Goal: Find contact information: Find contact information

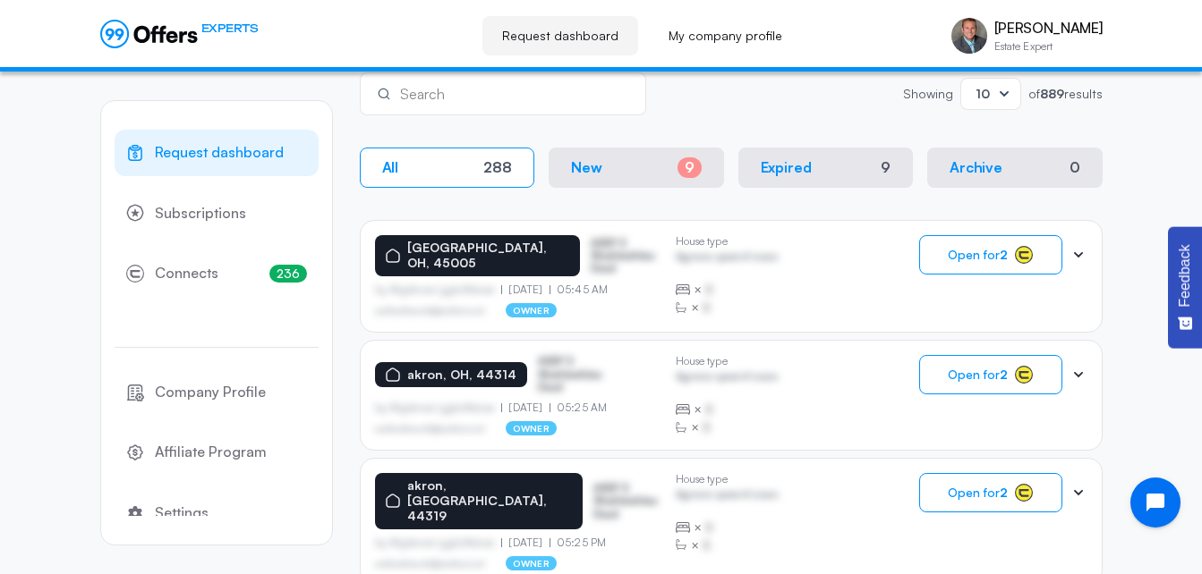
scroll to position [312, 0]
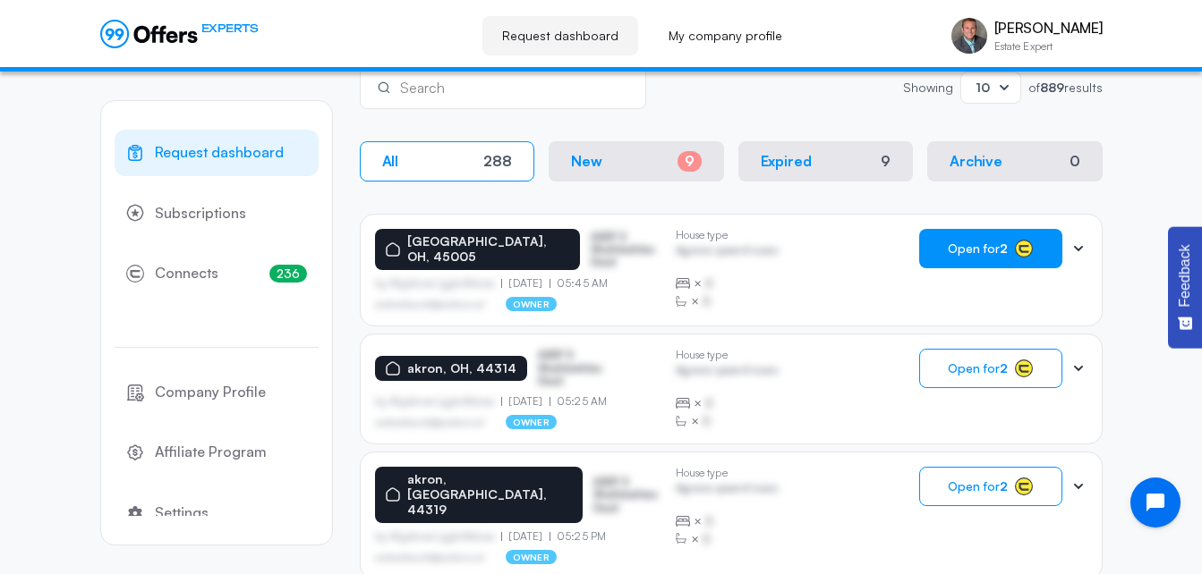
click at [973, 257] on button "Open for 2" at bounding box center [990, 248] width 143 height 39
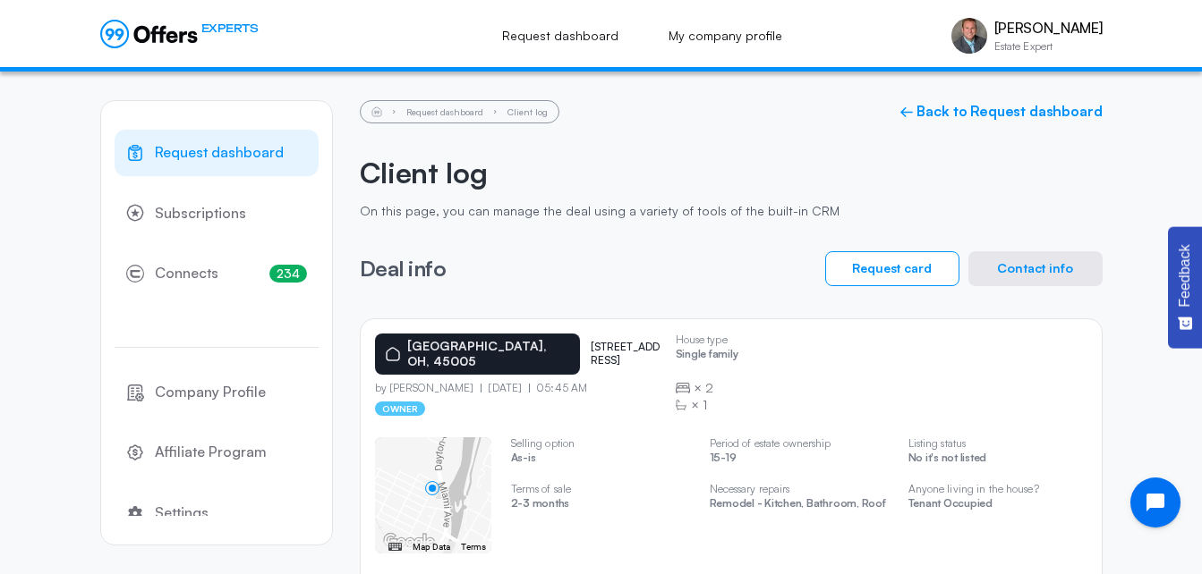
scroll to position [75, 0]
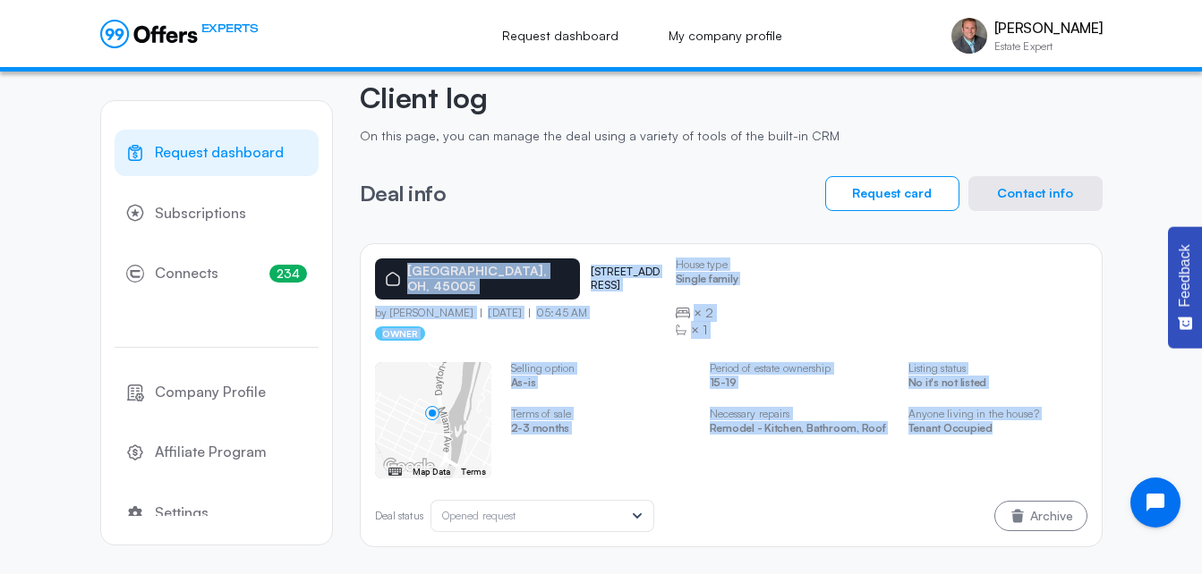
drag, startPoint x: 1013, startPoint y: 437, endPoint x: 369, endPoint y: 257, distance: 669.0
click at [369, 257] on div "[GEOGRAPHIC_DATA][STREET_ADDRESS] by [PERSON_NAME] [DATE] 05:45 AM owner House …" at bounding box center [731, 395] width 743 height 304
copy div "[GEOGRAPHIC_DATA][STREET_ADDRESS] by [PERSON_NAME] [DATE] 05:45 AM owner House …"
click at [1019, 196] on button "Contact info" at bounding box center [1035, 193] width 134 height 35
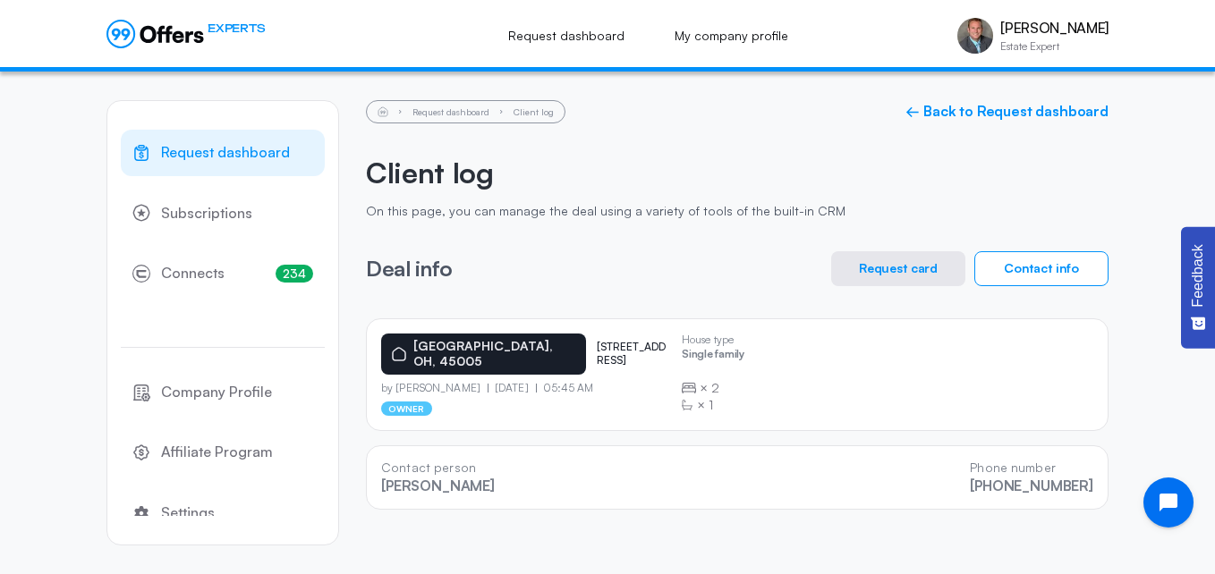
drag, startPoint x: 1103, startPoint y: 498, endPoint x: 369, endPoint y: 464, distance: 735.3
click at [369, 464] on div "Contact person [PERSON_NAME] Phone number [PHONE_NUMBER]" at bounding box center [737, 478] width 743 height 64
copy div "Contact person [PERSON_NAME] Phone number [PHONE_NUMBER]"
click at [954, 112] on link "← Back to Request dashboard" at bounding box center [1006, 111] width 203 height 17
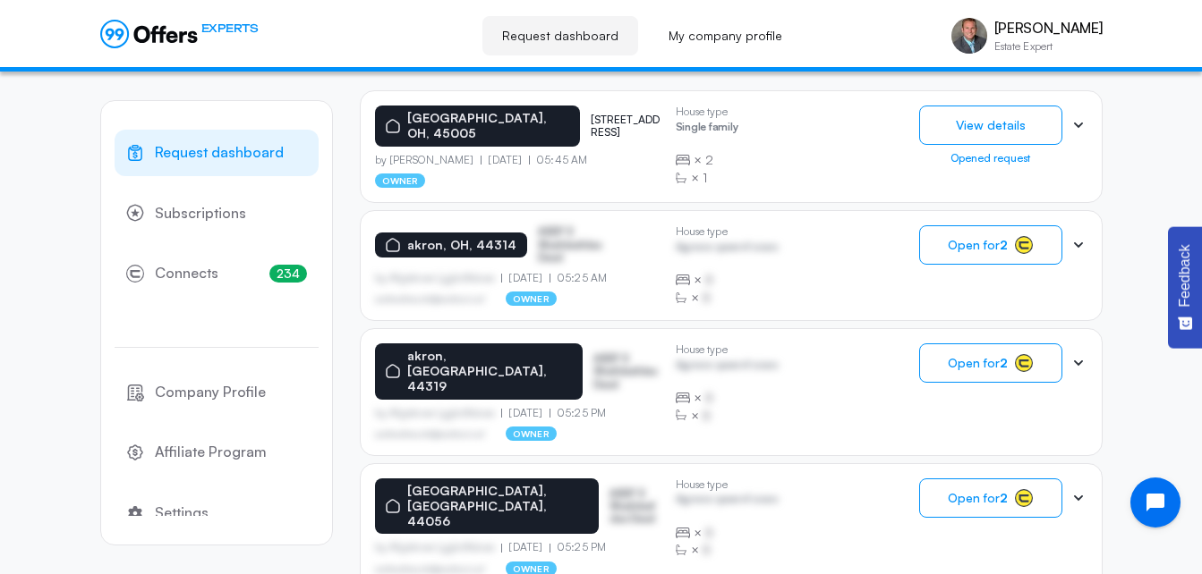
scroll to position [447, 0]
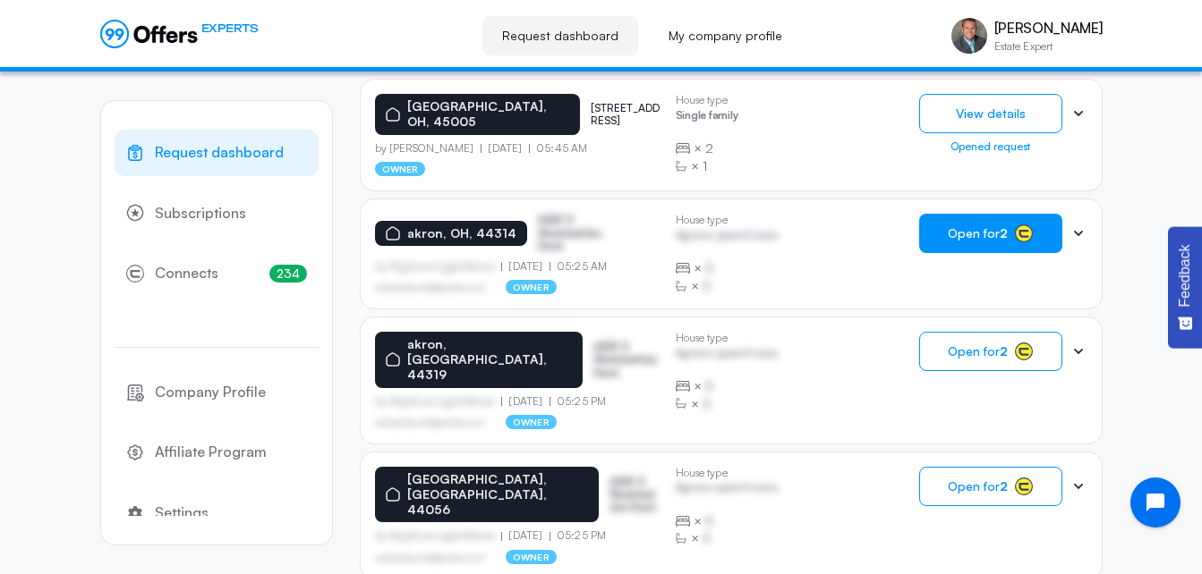
click at [982, 226] on span "Open for 2" at bounding box center [977, 233] width 60 height 14
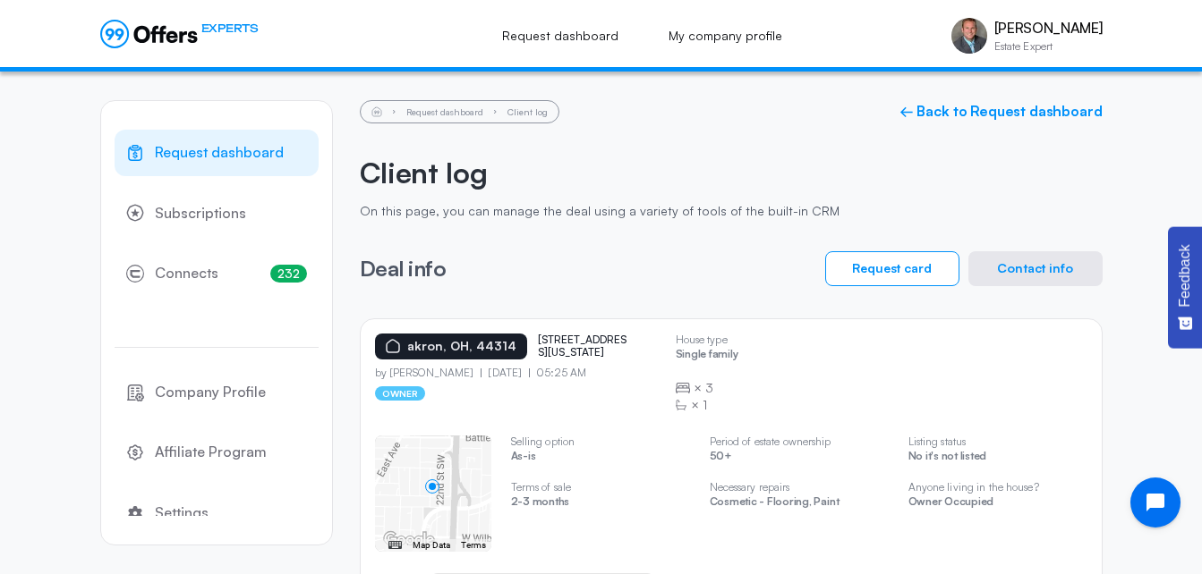
drag, startPoint x: 1211, startPoint y: 132, endPoint x: 1037, endPoint y: 524, distance: 429.8
drag, startPoint x: 1037, startPoint y: 524, endPoint x: 1007, endPoint y: 524, distance: 29.5
drag, startPoint x: 1007, startPoint y: 524, endPoint x: 1042, endPoint y: 542, distance: 39.2
click at [1042, 542] on div "← Move left → Move right ↑ Move up ↓ Move down + Zoom in - Zoom out Home Jump l…" at bounding box center [731, 494] width 712 height 116
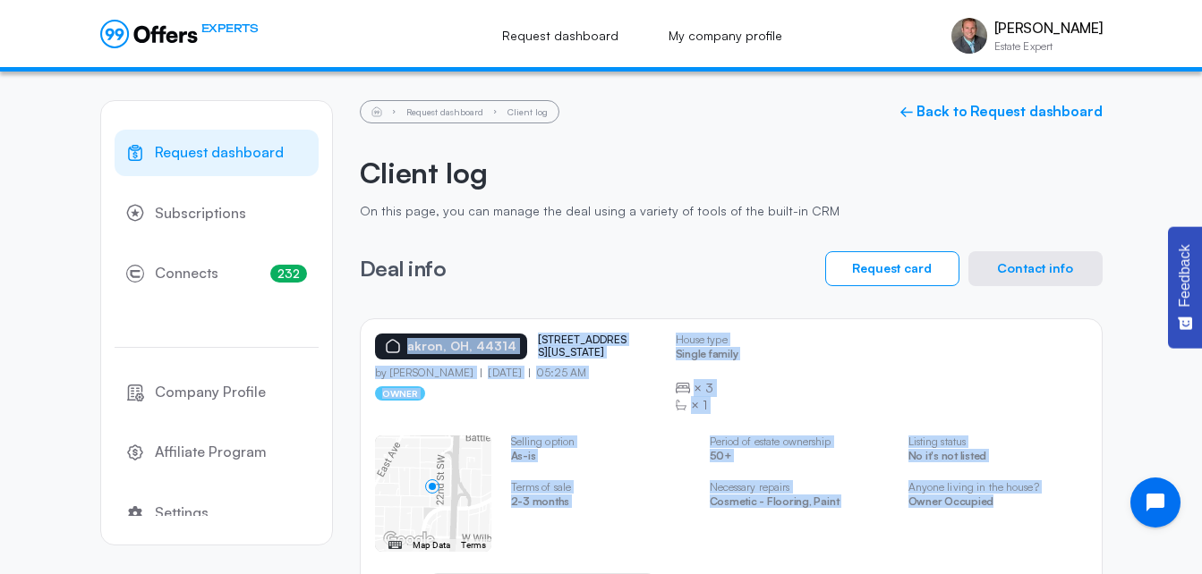
drag, startPoint x: 1035, startPoint y: 520, endPoint x: 358, endPoint y: 338, distance: 701.2
click at [358, 338] on div "Request dashboard Subscriptions 232 Connects 232 Company Profile Affiliate Prog…" at bounding box center [601, 361] width 1002 height 578
copy div "[GEOGRAPHIC_DATA][STREET_ADDRESS][US_STATE] by [PERSON_NAME] [DATE] 05:25 AM ow…"
click at [1028, 275] on button "Contact info" at bounding box center [1035, 268] width 134 height 35
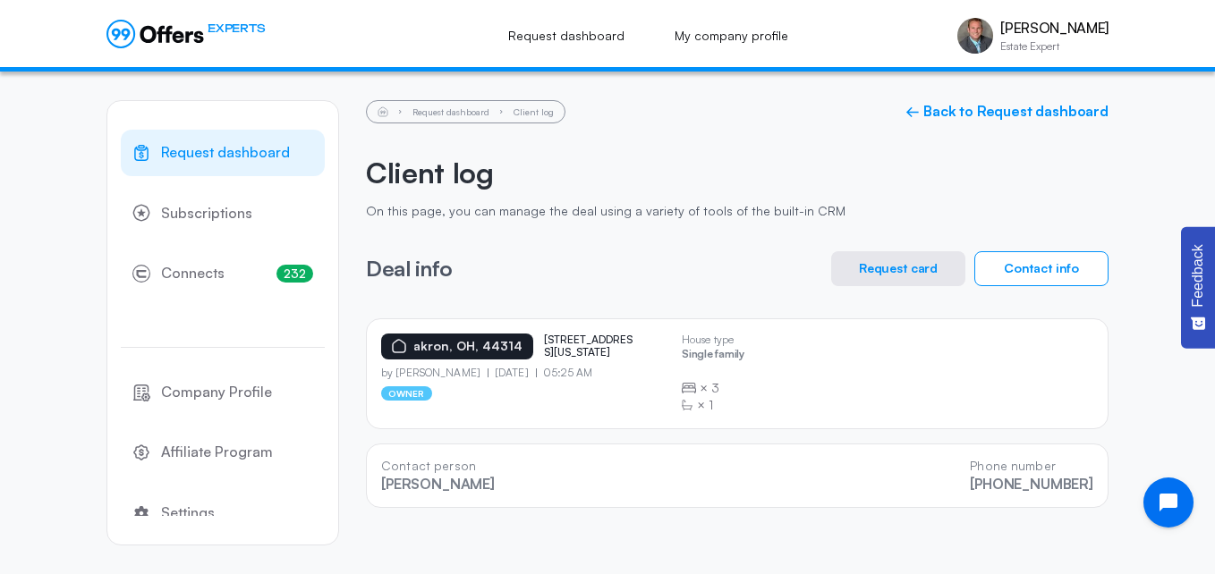
drag, startPoint x: 1100, startPoint y: 499, endPoint x: 367, endPoint y: 462, distance: 734.6
click at [367, 462] on div "Contact person [PERSON_NAME] Phone number [PHONE_NUMBER]" at bounding box center [737, 476] width 743 height 64
copy div "Contact person [PERSON_NAME] Phone number [PHONE_NUMBER]"
click at [1098, 113] on link "← Back to Request dashboard" at bounding box center [1006, 111] width 203 height 17
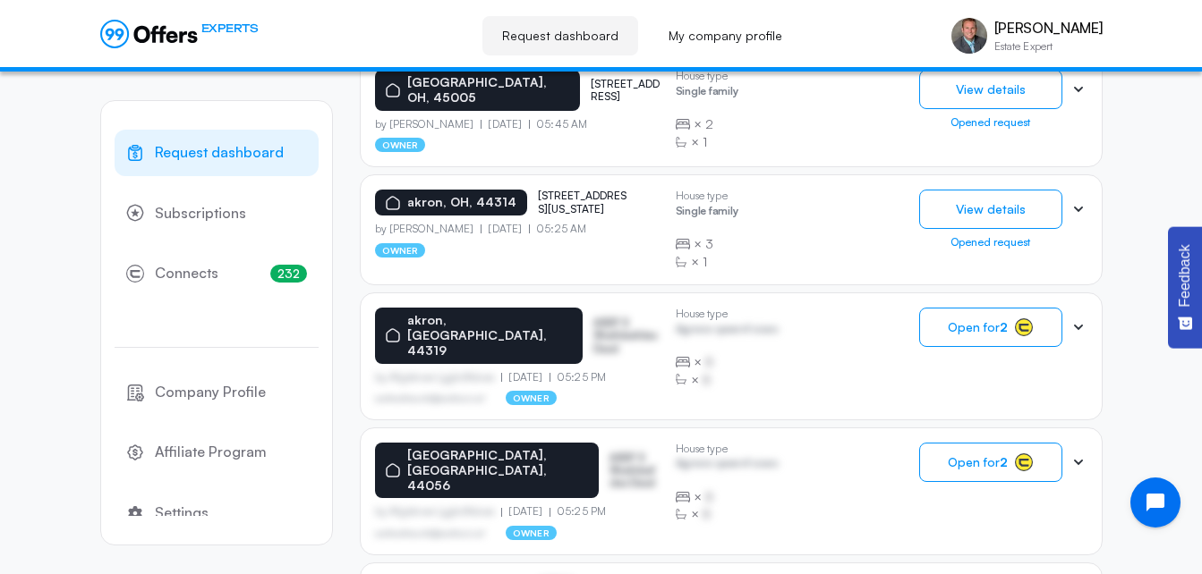
scroll to position [498, 0]
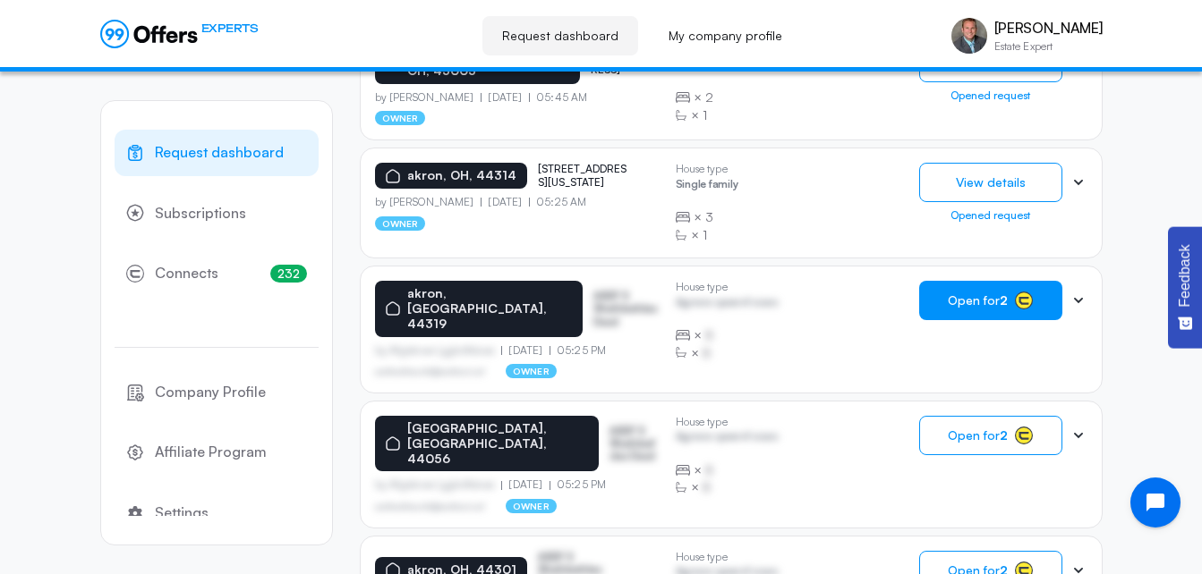
click at [971, 299] on span "Open for 2" at bounding box center [977, 300] width 60 height 14
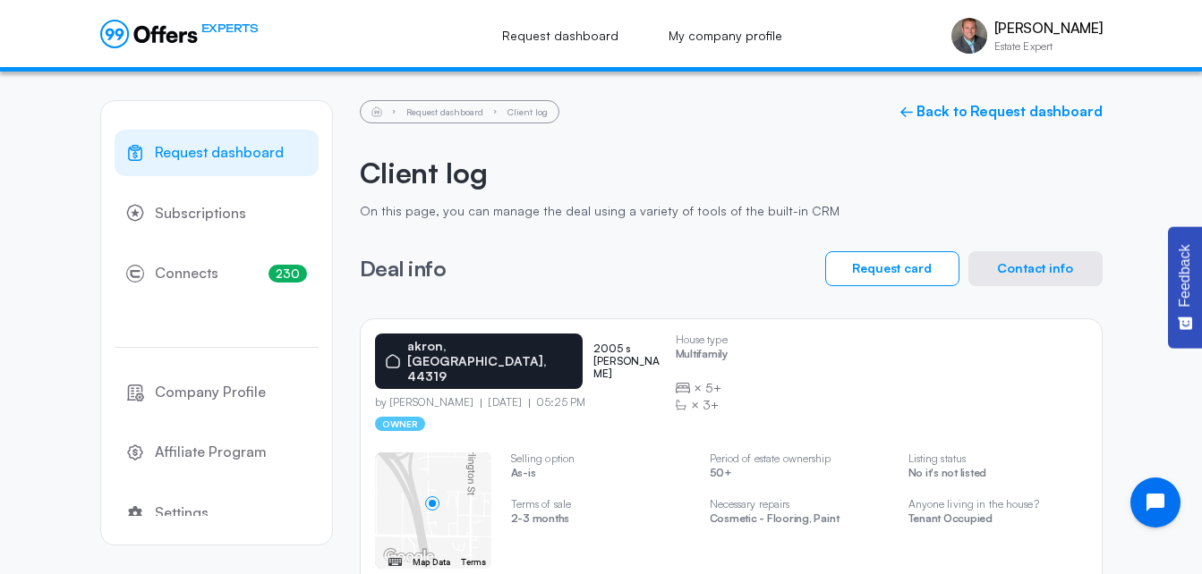
scroll to position [75, 0]
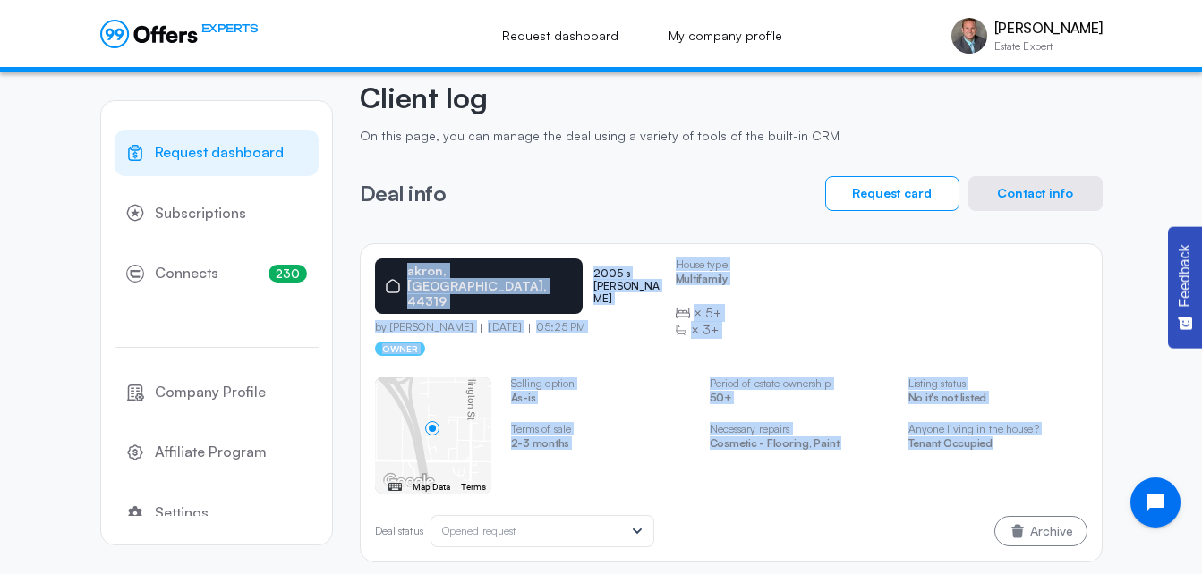
drag, startPoint x: 1066, startPoint y: 439, endPoint x: 361, endPoint y: 252, distance: 730.2
click at [361, 252] on div "akron, [GEOGRAPHIC_DATA], 44319 2005 s [PERSON_NAME] by [PERSON_NAME] [DATE] 05…" at bounding box center [731, 402] width 743 height 319
copy div "akron, [GEOGRAPHIC_DATA], 44319 2005 s [PERSON_NAME] by [PERSON_NAME] [DATE] 05…"
click at [991, 200] on button "Contact info" at bounding box center [1035, 193] width 134 height 35
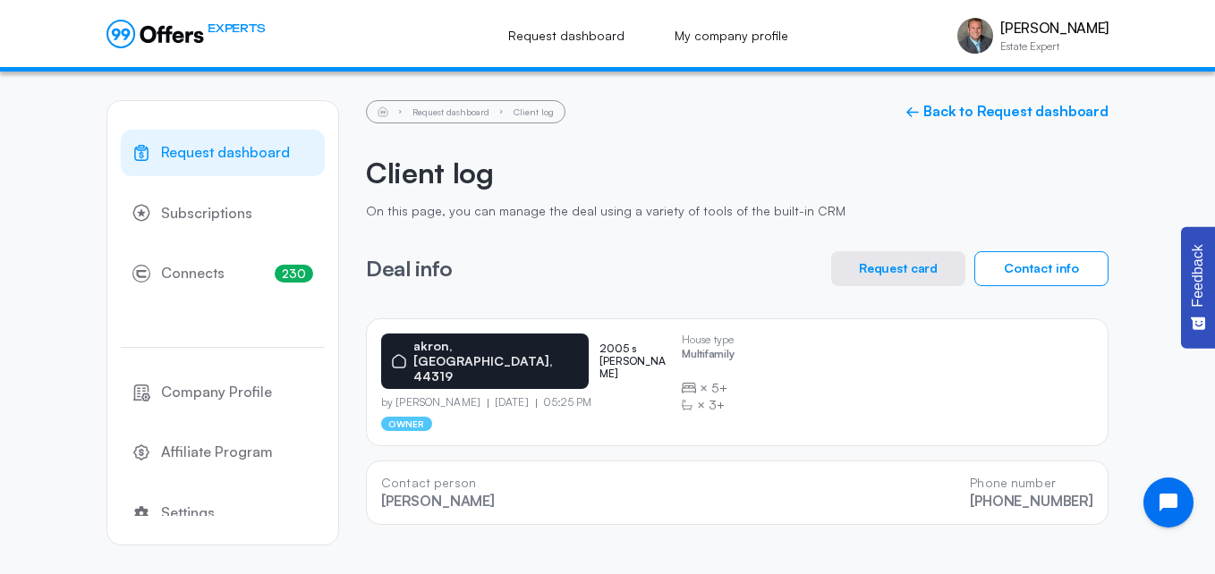
drag, startPoint x: 1106, startPoint y: 497, endPoint x: 376, endPoint y: 457, distance: 731.1
click at [376, 461] on div "Contact person [PERSON_NAME] Phone number [PHONE_NUMBER]" at bounding box center [737, 493] width 743 height 64
copy div "Contact person [PERSON_NAME] Phone number [PHONE_NUMBER]"
click at [1082, 115] on link "← Back to Request dashboard" at bounding box center [1006, 111] width 203 height 17
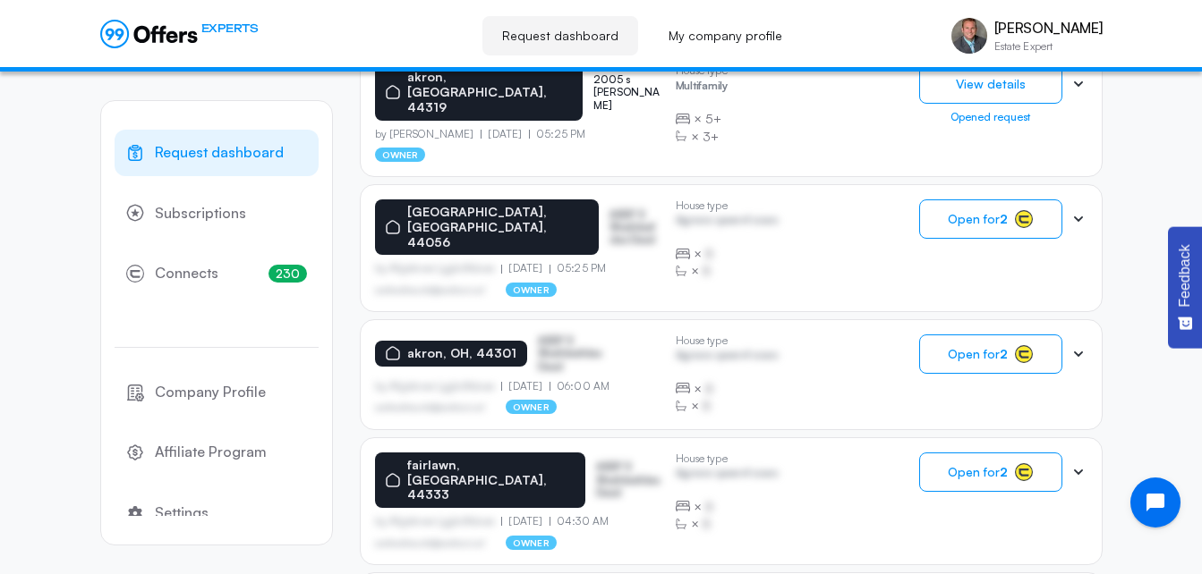
scroll to position [688, 0]
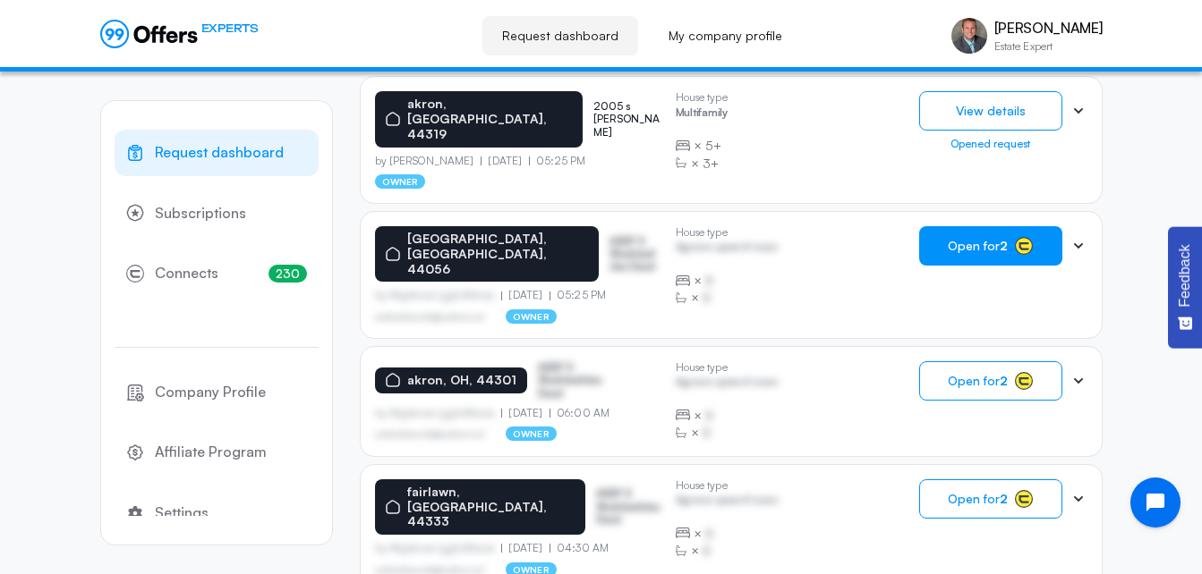
click at [992, 226] on button "Open for 2" at bounding box center [990, 245] width 143 height 39
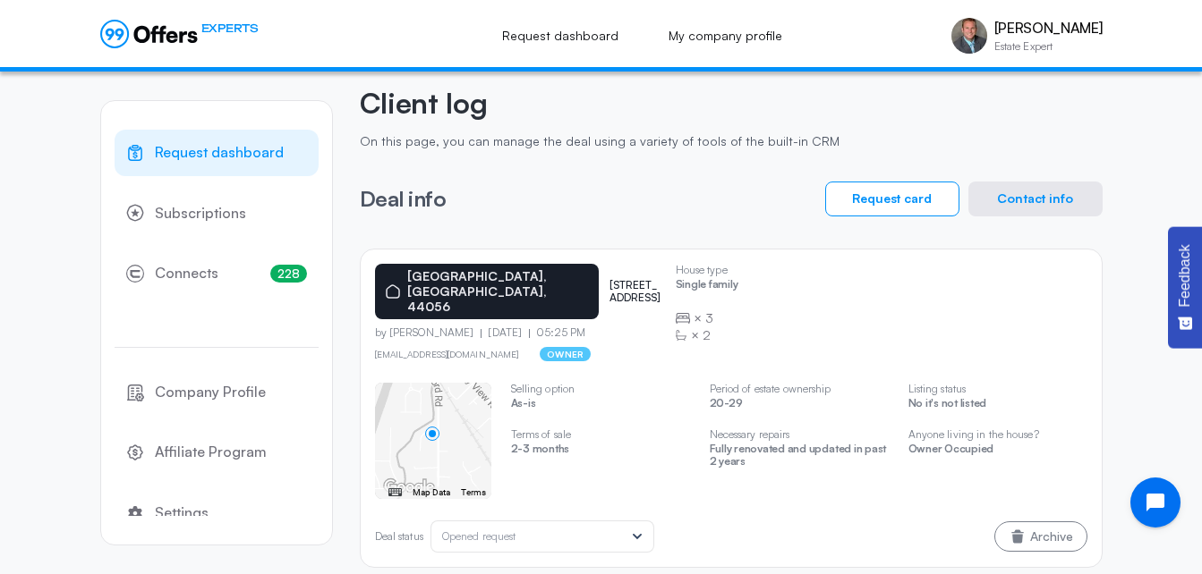
scroll to position [75, 0]
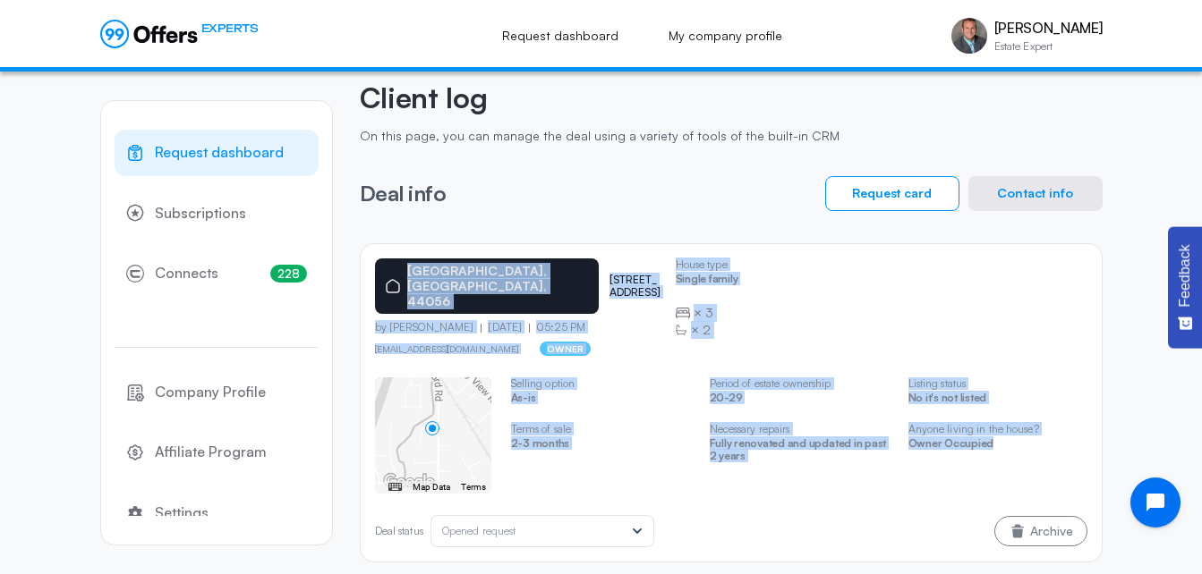
drag, startPoint x: 1050, startPoint y: 445, endPoint x: 357, endPoint y: 245, distance: 721.5
click at [357, 245] on div "Request dashboard Subscriptions 228 Connects 228 Company Profile Affiliate Prog…" at bounding box center [601, 293] width 1002 height 595
copy div "[GEOGRAPHIC_DATA] [STREET_ADDRESS] by [PERSON_NAME] [DATE] 05:25 PM [EMAIL_ADDR…"
click at [1028, 183] on button "Contact info" at bounding box center [1035, 193] width 134 height 35
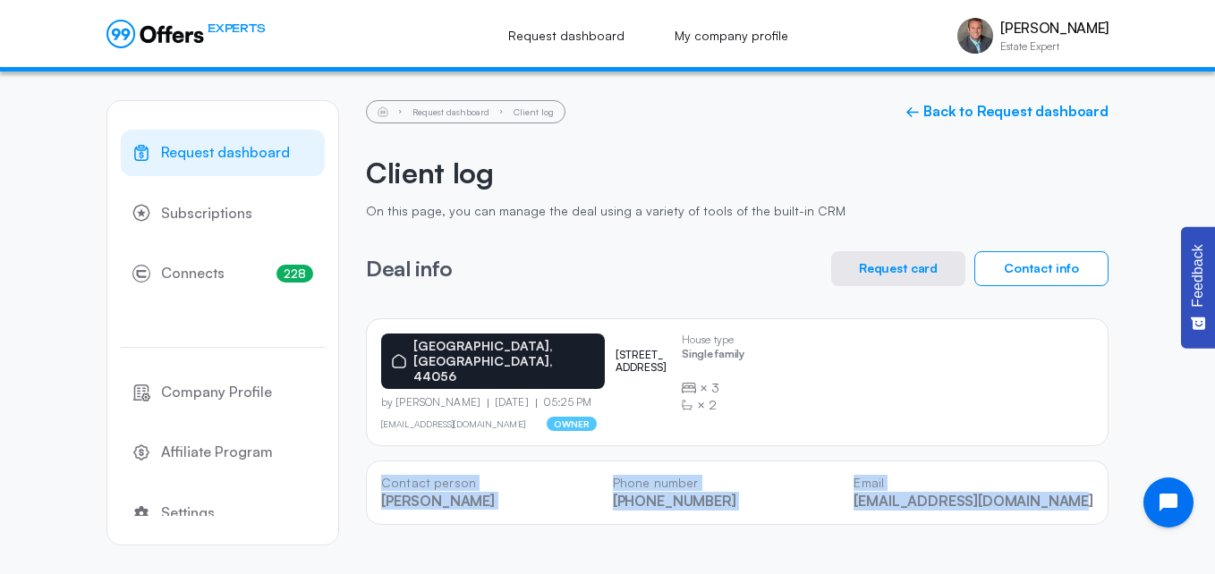
drag, startPoint x: 1099, startPoint y: 503, endPoint x: 362, endPoint y: 459, distance: 737.6
click at [362, 459] on div "Request dashboard Subscriptions 228 Connects 228 Company Profile Affiliate Prog…" at bounding box center [607, 323] width 1002 height 503
copy div "Contact person [PERSON_NAME] Phone number [PHONE_NUMBER] Email [EMAIL_ADDRESS][…"
click at [997, 109] on link "← Back to Request dashboard" at bounding box center [1006, 111] width 203 height 17
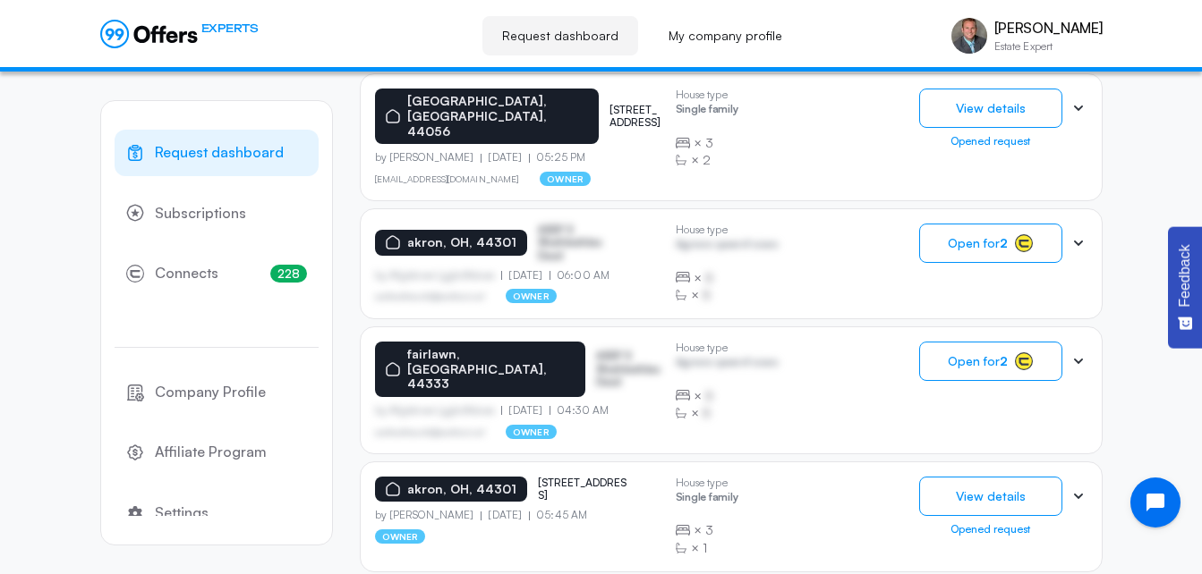
scroll to position [823, 0]
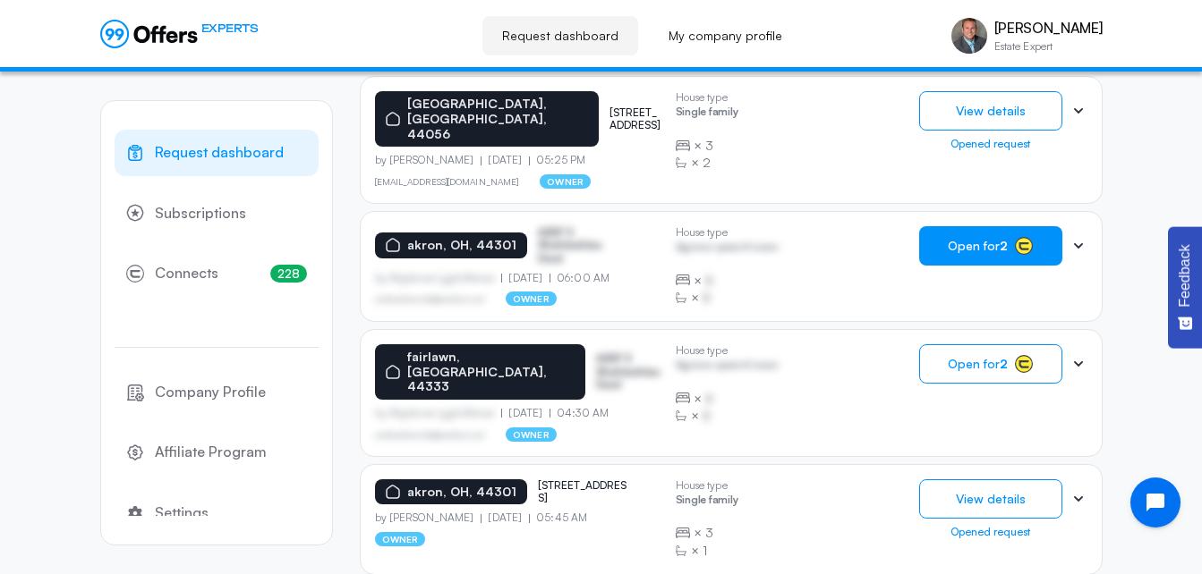
click at [976, 239] on span "Open for 2" at bounding box center [977, 246] width 60 height 14
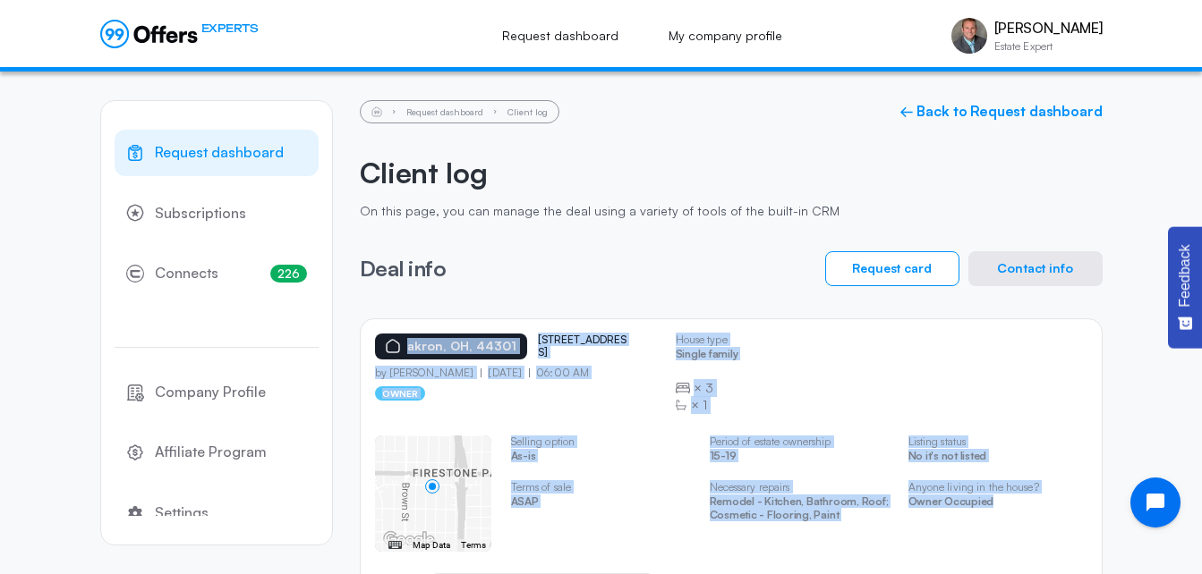
drag, startPoint x: 1049, startPoint y: 519, endPoint x: 353, endPoint y: 314, distance: 725.6
click at [353, 314] on div "Request dashboard Subscriptions 226 Connects 226 Company Profile Affiliate Prog…" at bounding box center [601, 361] width 1002 height 578
copy div "[GEOGRAPHIC_DATA] [STREET_ADDRESS] by [PERSON_NAME] [DATE] 06:00 AM owner House…"
click at [1001, 273] on button "Contact info" at bounding box center [1035, 268] width 134 height 35
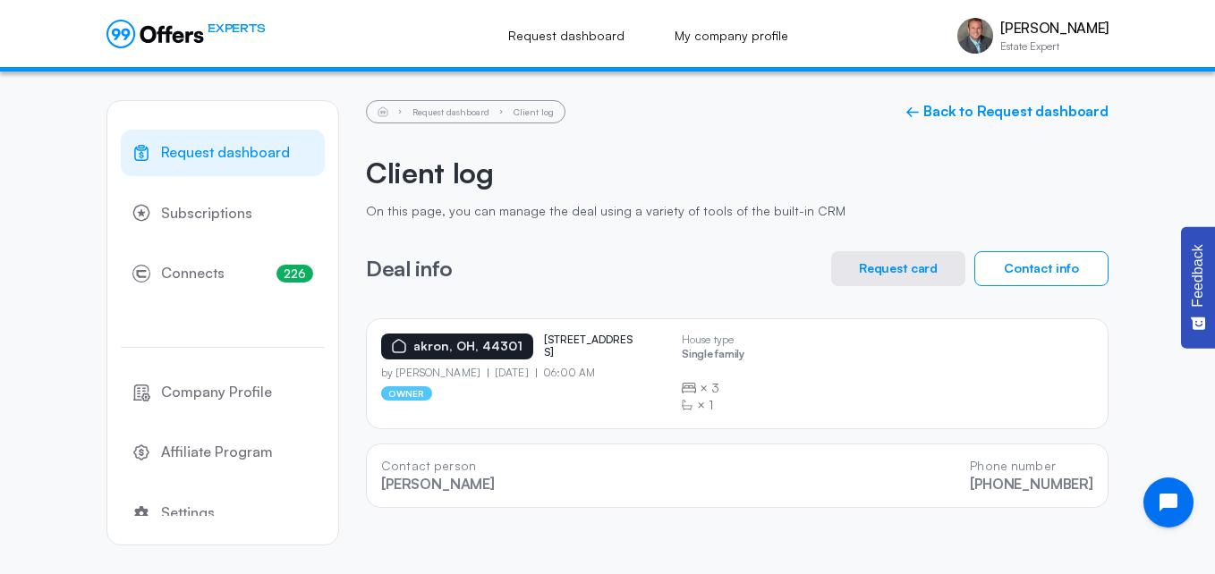
drag, startPoint x: 1100, startPoint y: 501, endPoint x: 363, endPoint y: 445, distance: 738.4
click at [363, 445] on div "Request dashboard Subscriptions 226 Connects 226 Company Profile Affiliate Prog…" at bounding box center [607, 323] width 1002 height 503
copy div "Contact person [PERSON_NAME] Phone number [PHONE_NUMBER]"
click at [1016, 109] on link "← Back to Request dashboard" at bounding box center [1006, 111] width 203 height 17
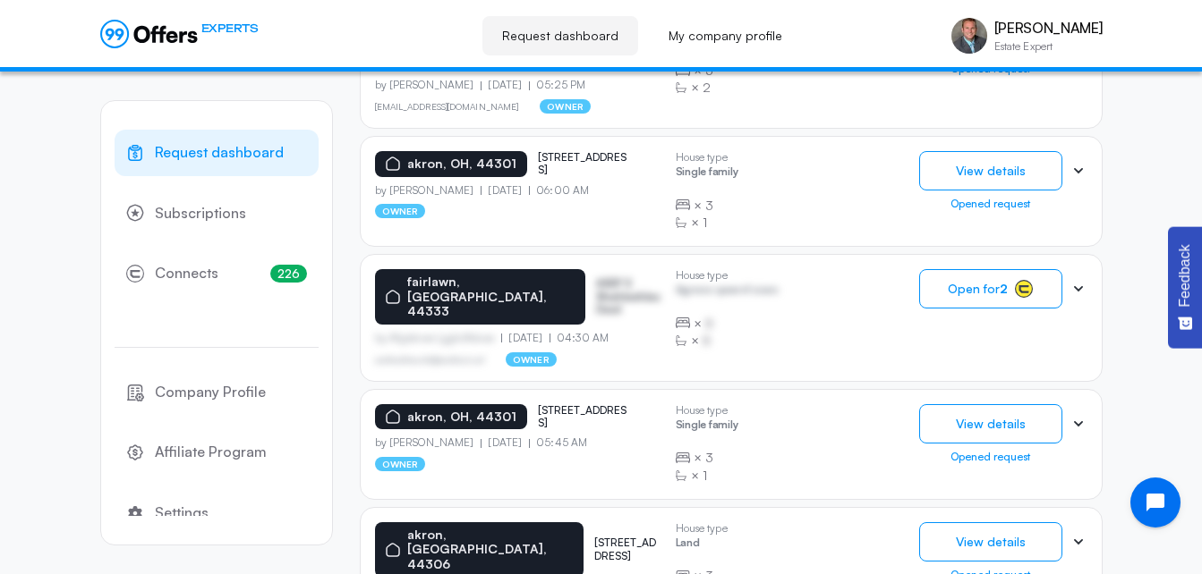
scroll to position [916, 0]
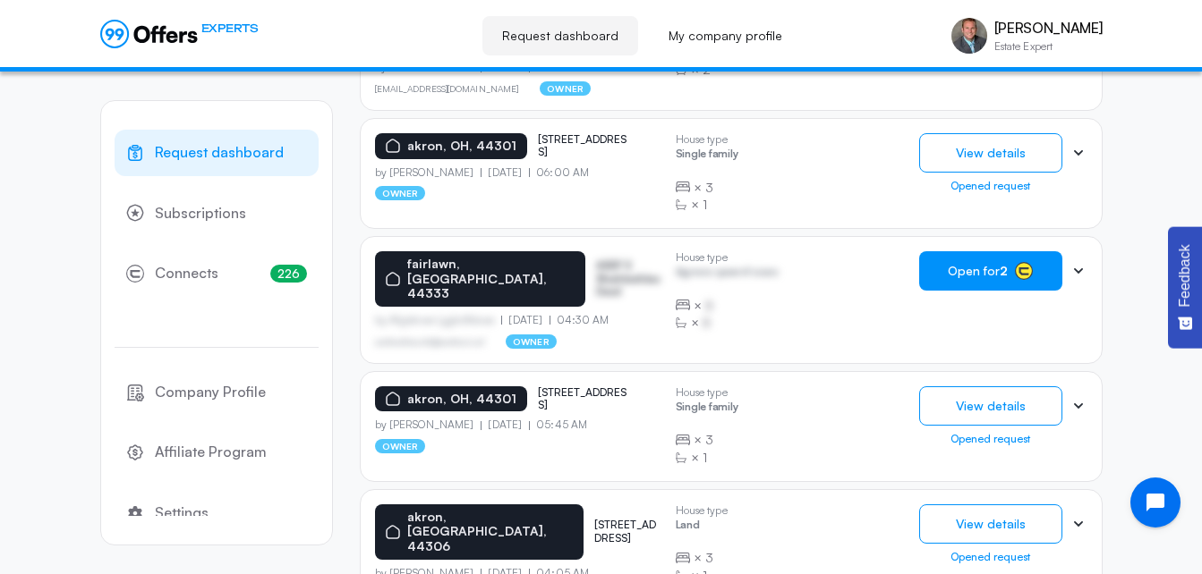
click at [960, 264] on span "Open for 2" at bounding box center [977, 271] width 60 height 14
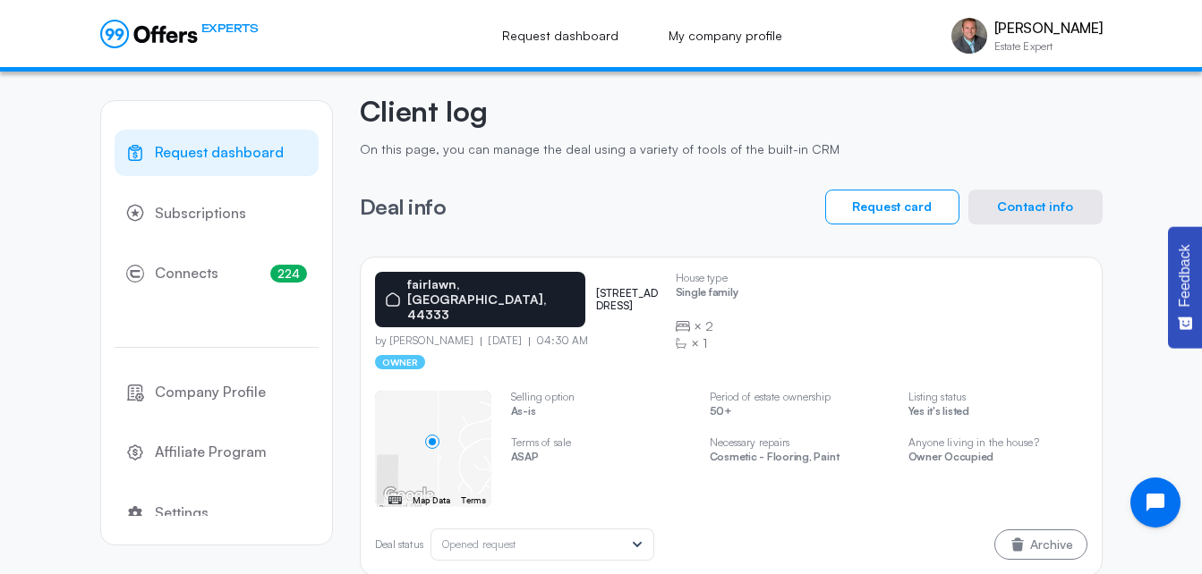
scroll to position [75, 0]
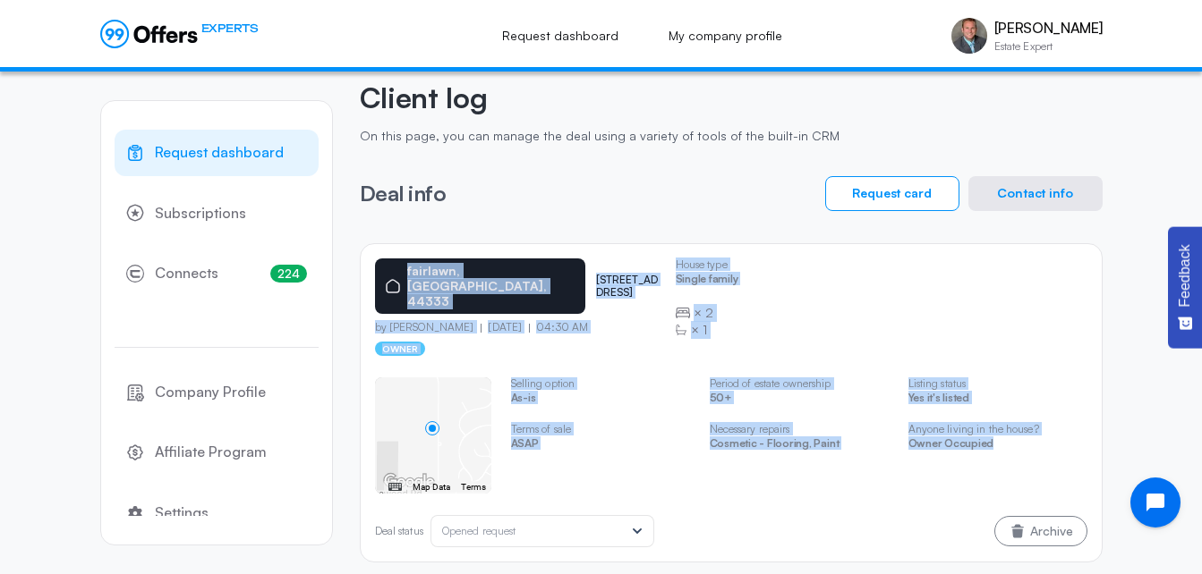
drag, startPoint x: 1056, startPoint y: 435, endPoint x: 372, endPoint y: 264, distance: 704.5
click at [372, 264] on div "[GEOGRAPHIC_DATA] [STREET_ADDRESS] by [PERSON_NAME] [DATE] 04:30 AM owner House…" at bounding box center [731, 402] width 743 height 319
click at [1041, 184] on button "Contact info" at bounding box center [1035, 193] width 134 height 35
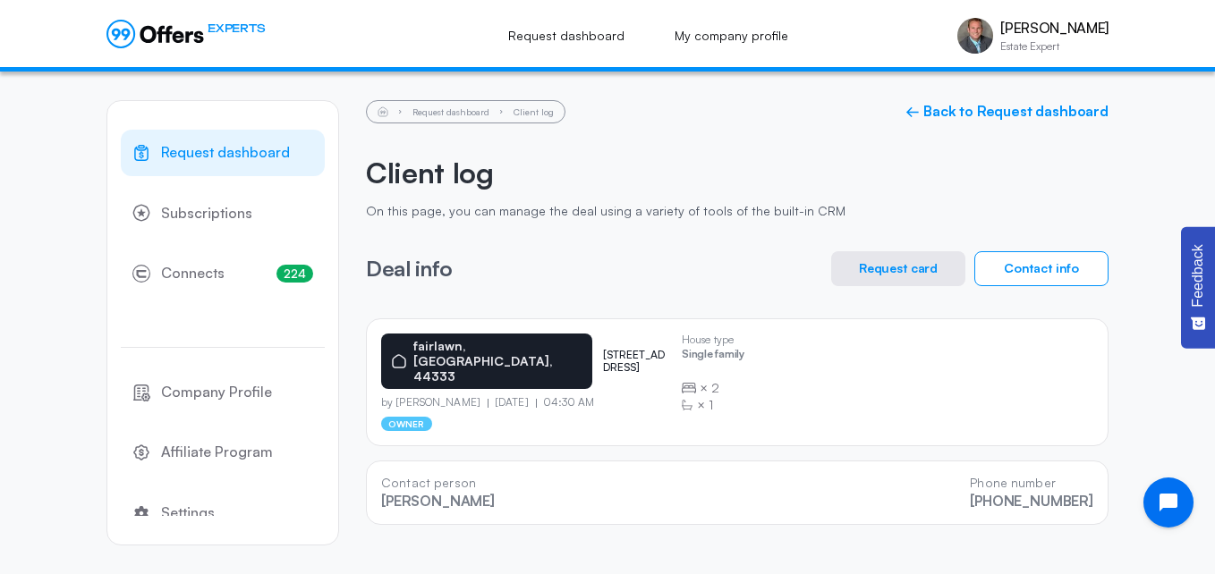
drag, startPoint x: 1100, startPoint y: 492, endPoint x: 369, endPoint y: 455, distance: 732.7
click at [369, 461] on div "Contact person [PERSON_NAME] Phone number [PHONE_NUMBER]" at bounding box center [737, 493] width 743 height 64
